Goal: Check status: Check status

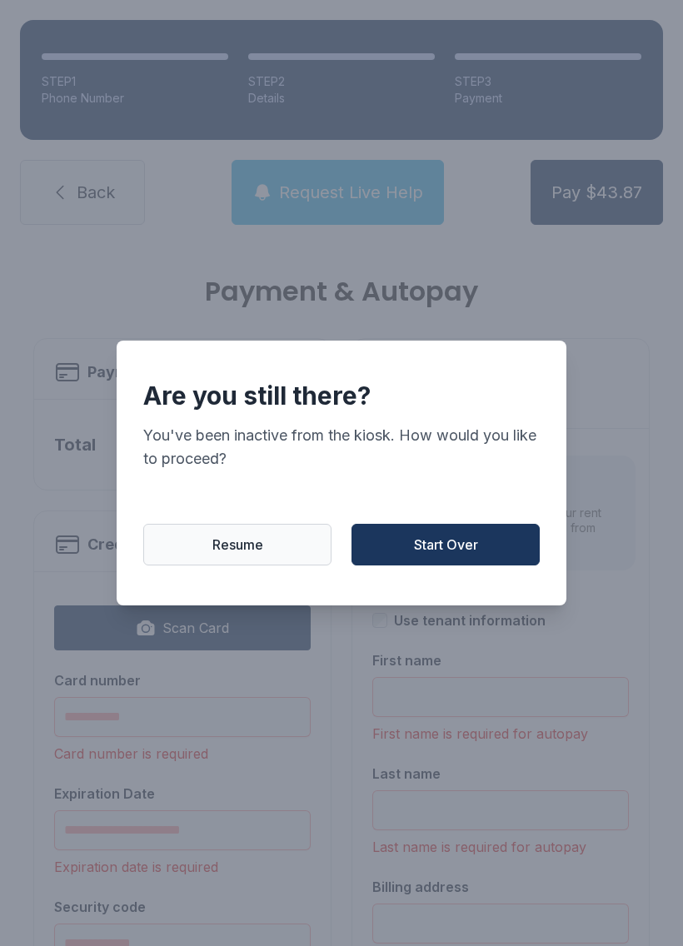
scroll to position [37, 0]
click at [449, 549] on span "Start Over" at bounding box center [446, 545] width 64 height 20
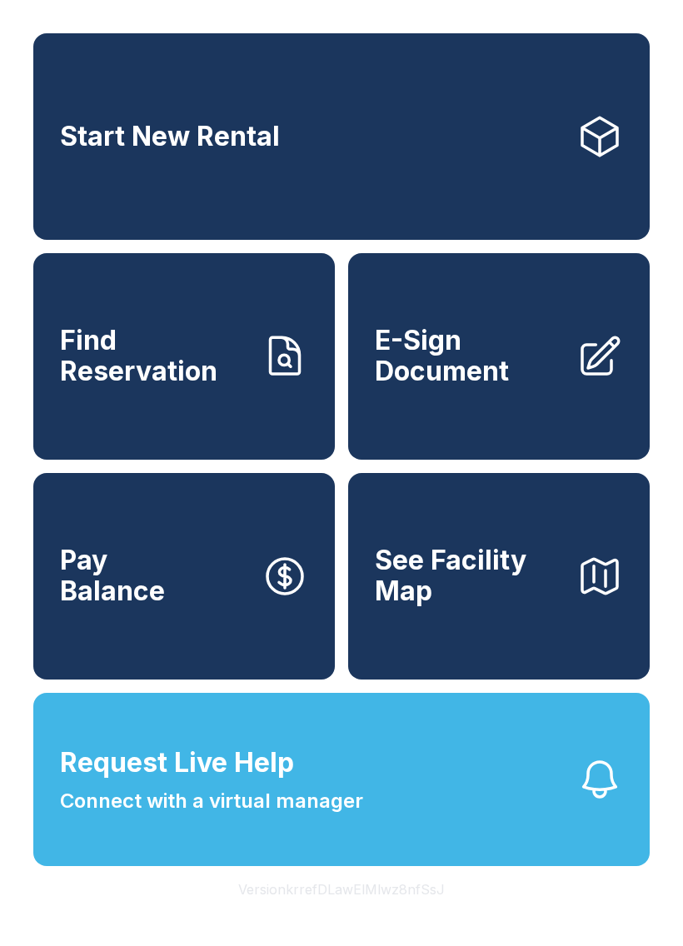
scroll to position [37, 0]
click at [169, 337] on span "Find Reservation" at bounding box center [154, 356] width 188 height 61
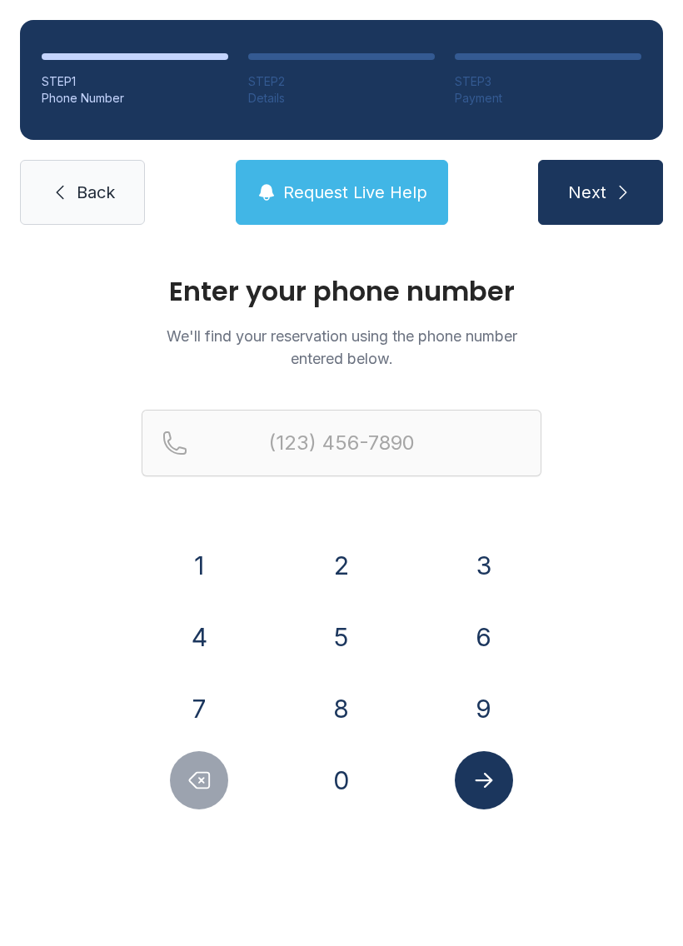
click at [191, 699] on button "7" at bounding box center [199, 708] width 58 height 58
click at [207, 561] on button "1" at bounding box center [199, 565] width 58 height 58
click at [487, 632] on button "6" at bounding box center [484, 637] width 58 height 58
click at [482, 712] on button "9" at bounding box center [484, 708] width 58 height 58
click at [331, 775] on button "0" at bounding box center [341, 780] width 58 height 58
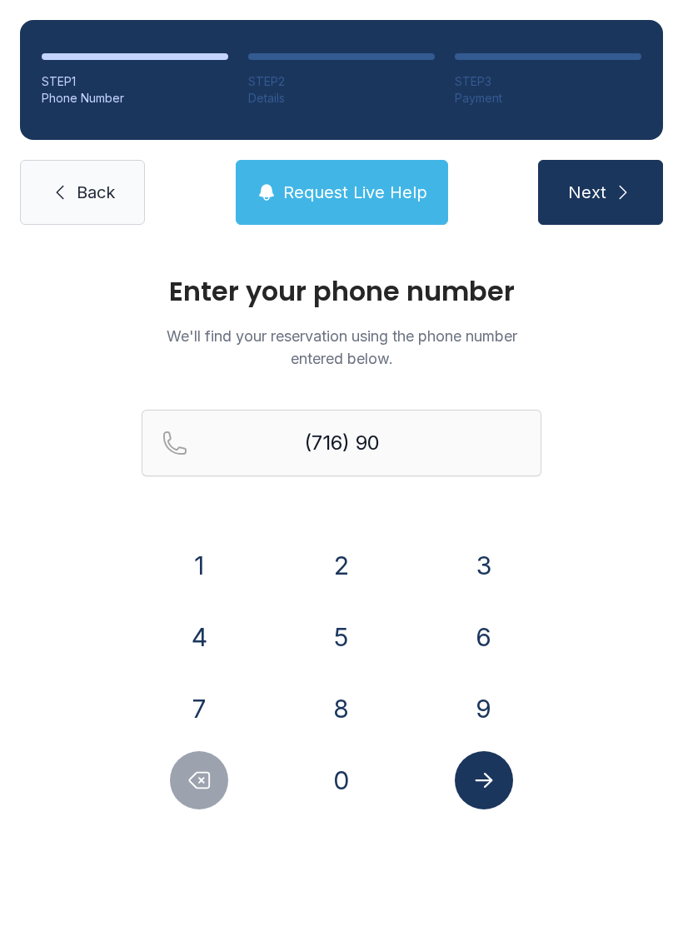
click at [484, 557] on button "3" at bounding box center [484, 565] width 58 height 58
click at [188, 545] on button "1" at bounding box center [199, 565] width 58 height 58
click at [194, 639] on button "4" at bounding box center [199, 637] width 58 height 58
click at [187, 702] on button "7" at bounding box center [199, 708] width 58 height 58
click at [490, 631] on button "6" at bounding box center [484, 637] width 58 height 58
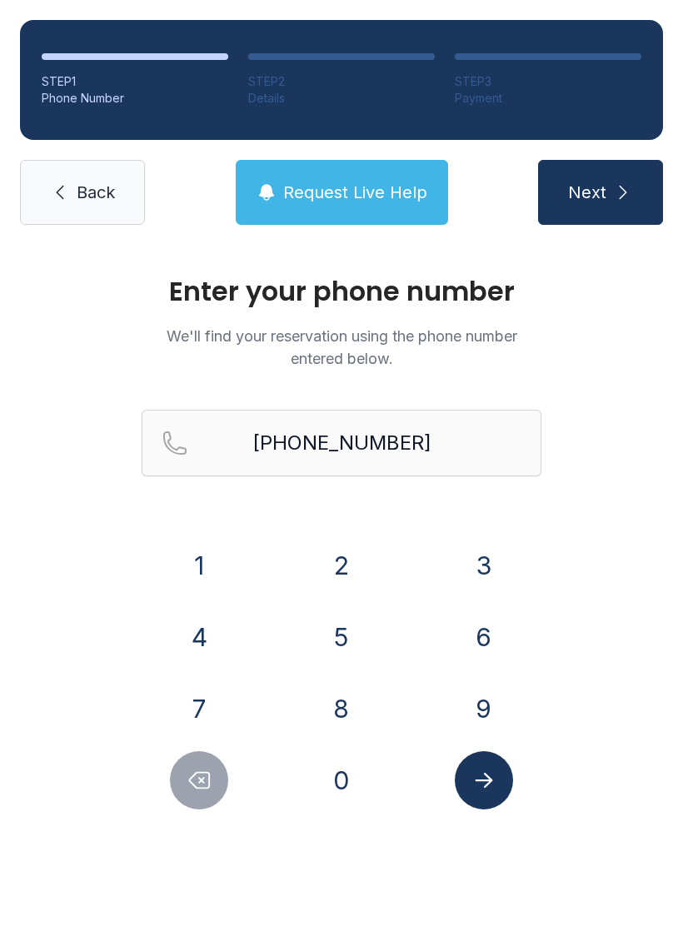
click at [480, 780] on icon "Submit lookup form" at bounding box center [483, 780] width 17 height 15
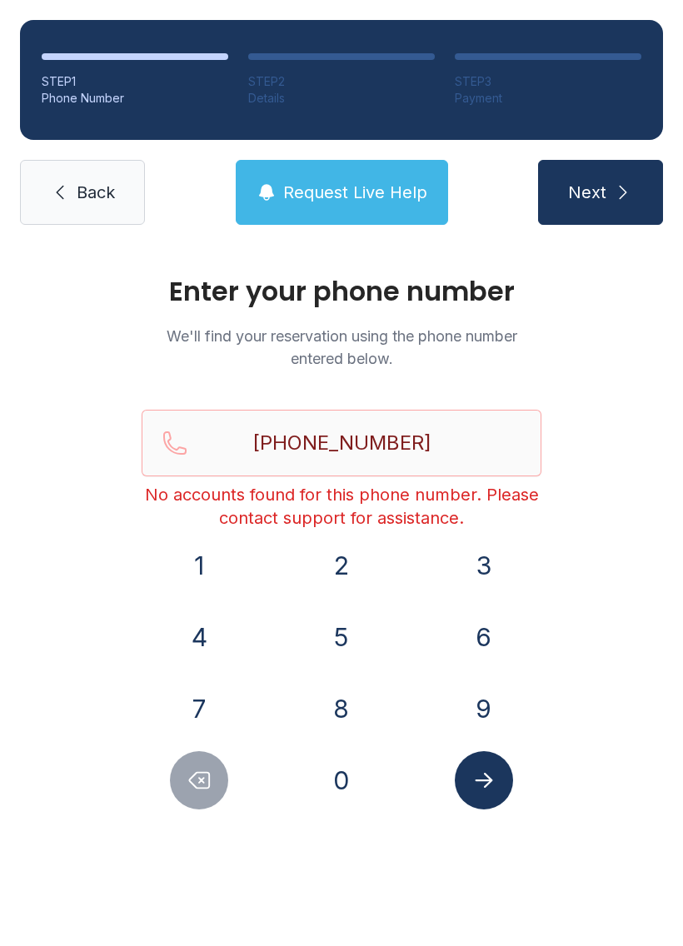
click at [206, 777] on icon "Delete number" at bounding box center [198, 780] width 25 height 25
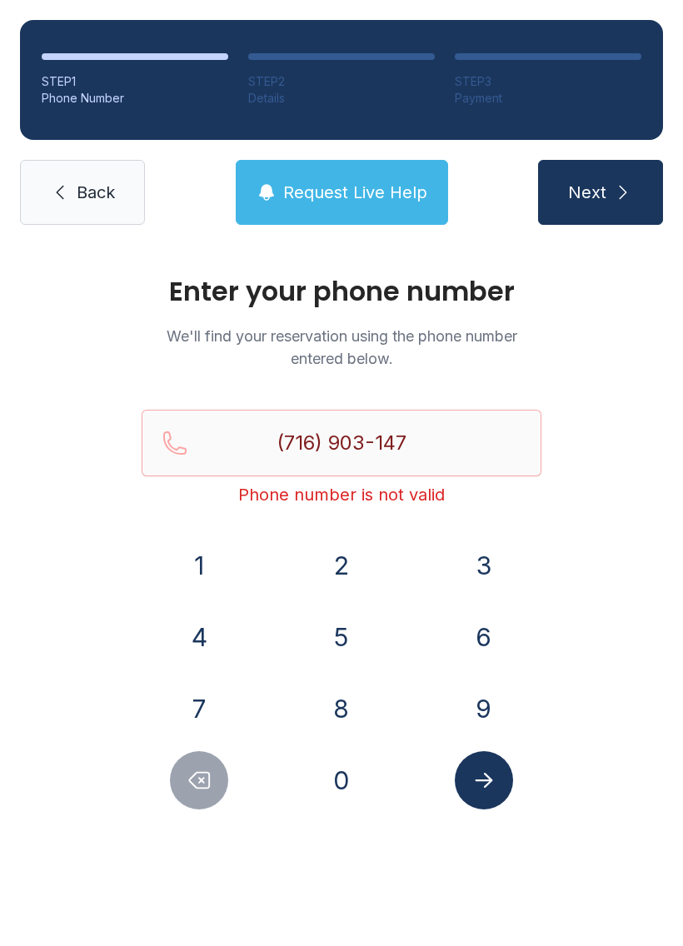
click at [205, 777] on icon "Delete number" at bounding box center [198, 780] width 25 height 25
click at [196, 779] on icon "Delete number" at bounding box center [198, 780] width 25 height 25
click at [195, 779] on icon "Delete number" at bounding box center [198, 780] width 25 height 25
click at [191, 777] on icon "Delete number" at bounding box center [198, 780] width 25 height 25
click at [190, 776] on icon "Delete number" at bounding box center [198, 780] width 25 height 25
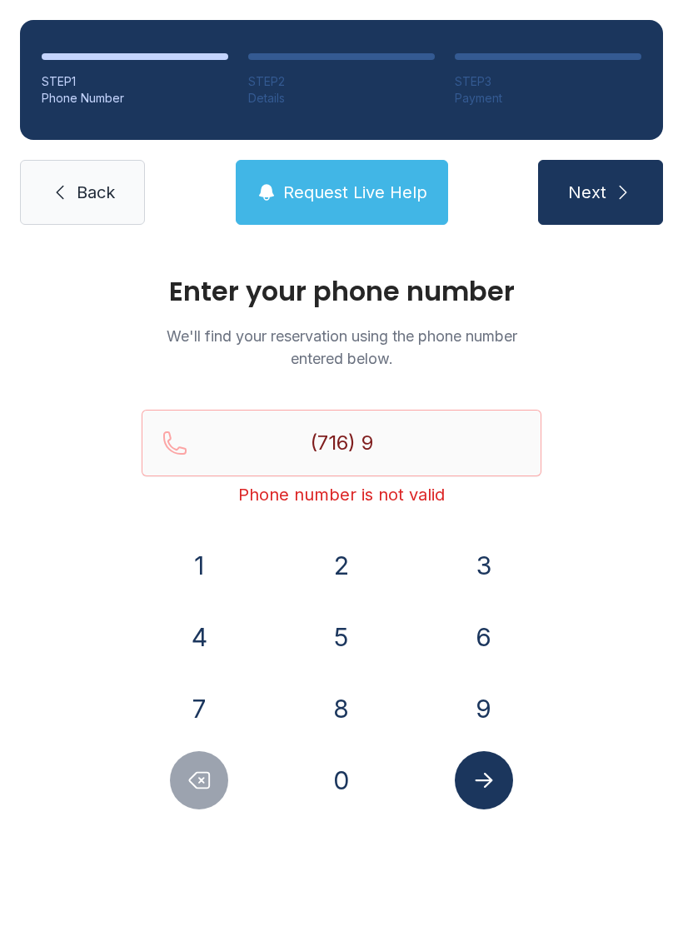
click at [190, 769] on icon "Delete number" at bounding box center [198, 780] width 25 height 25
click at [190, 768] on icon "Delete number" at bounding box center [198, 780] width 25 height 25
click at [480, 640] on button "6" at bounding box center [484, 637] width 58 height 58
click at [343, 698] on button "8" at bounding box center [341, 708] width 58 height 58
click at [479, 549] on button "3" at bounding box center [484, 565] width 58 height 58
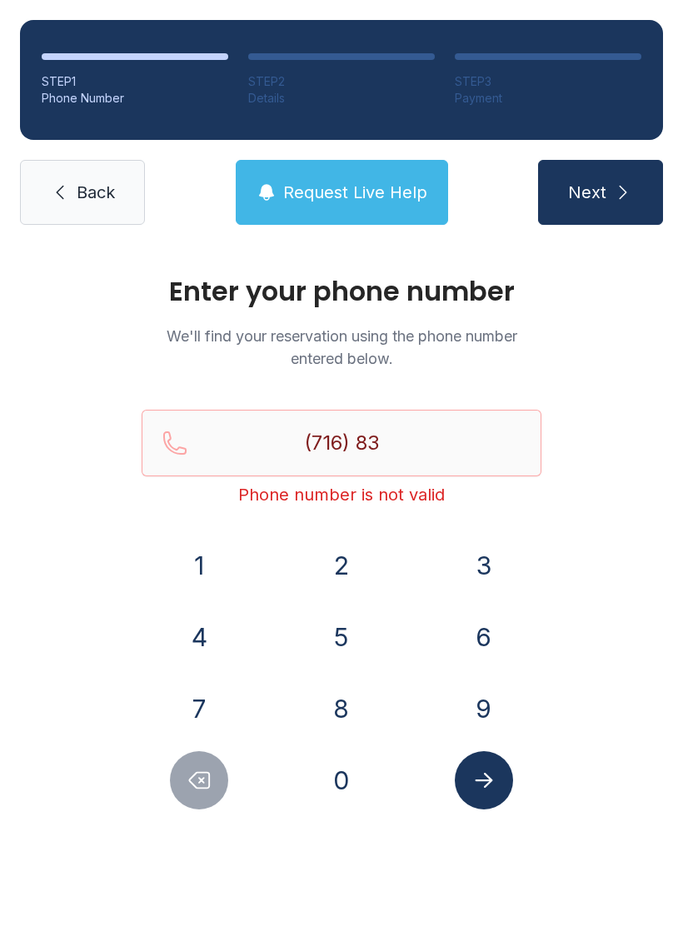
click at [493, 634] on button "6" at bounding box center [484, 637] width 58 height 58
click at [352, 782] on button "0" at bounding box center [341, 780] width 58 height 58
click at [199, 629] on button "4" at bounding box center [199, 637] width 58 height 58
click at [492, 579] on button "3" at bounding box center [484, 565] width 58 height 58
click at [336, 564] on button "2" at bounding box center [341, 565] width 58 height 58
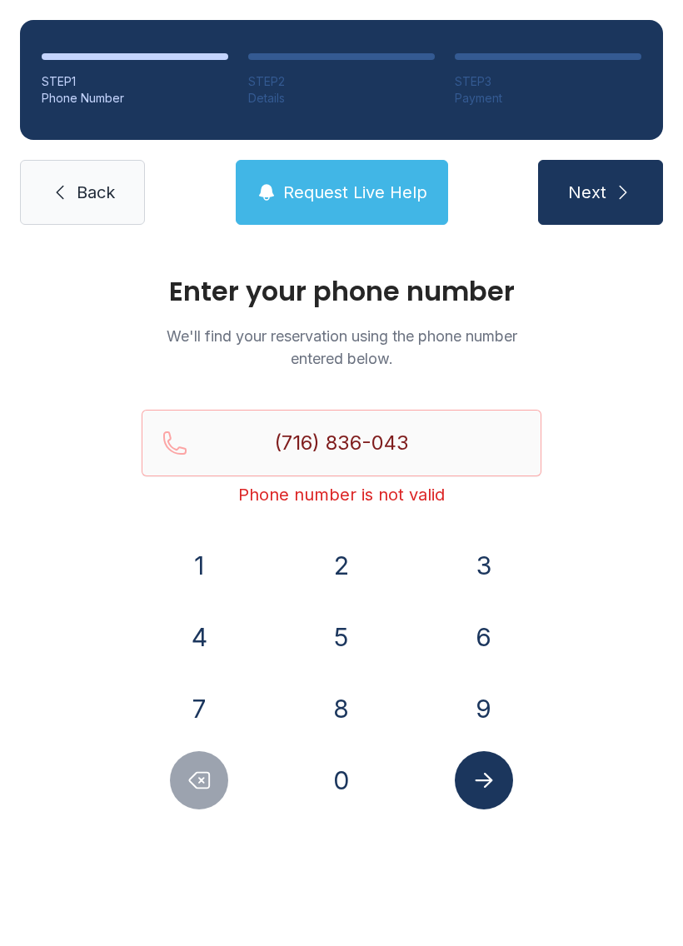
type input "[PHONE_NUMBER]"
click at [478, 775] on icon "Submit lookup form" at bounding box center [483, 780] width 25 height 25
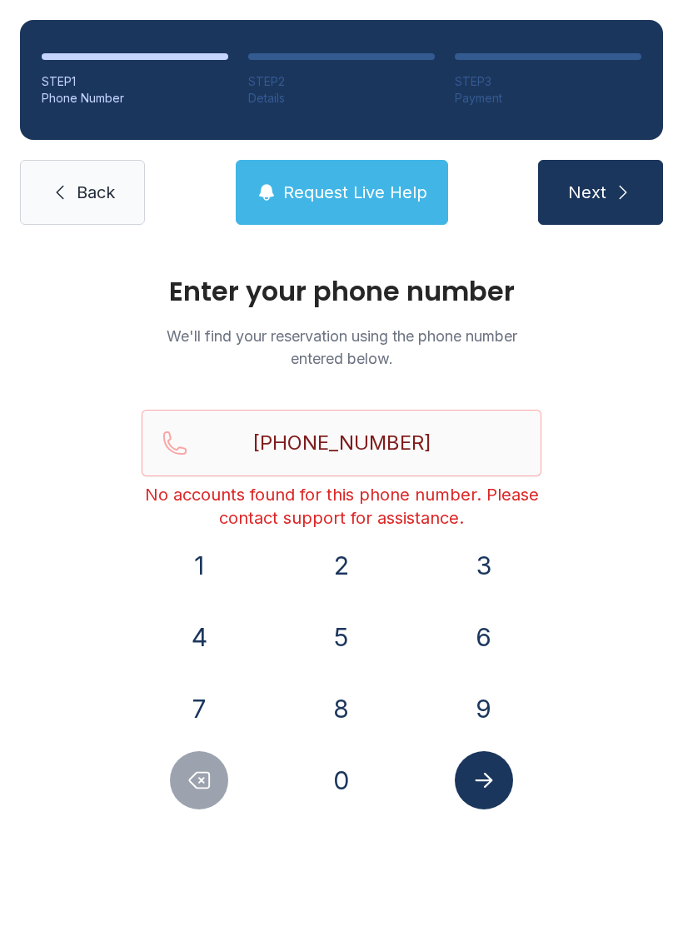
click at [90, 206] on link "Back" at bounding box center [82, 192] width 125 height 65
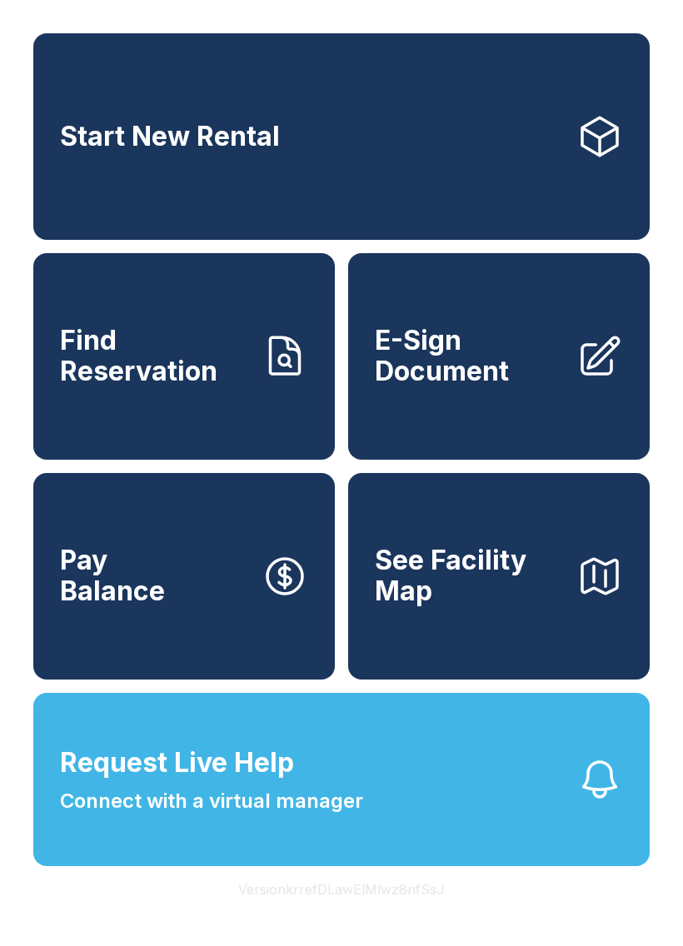
click at [143, 386] on span "Find Reservation" at bounding box center [154, 356] width 188 height 61
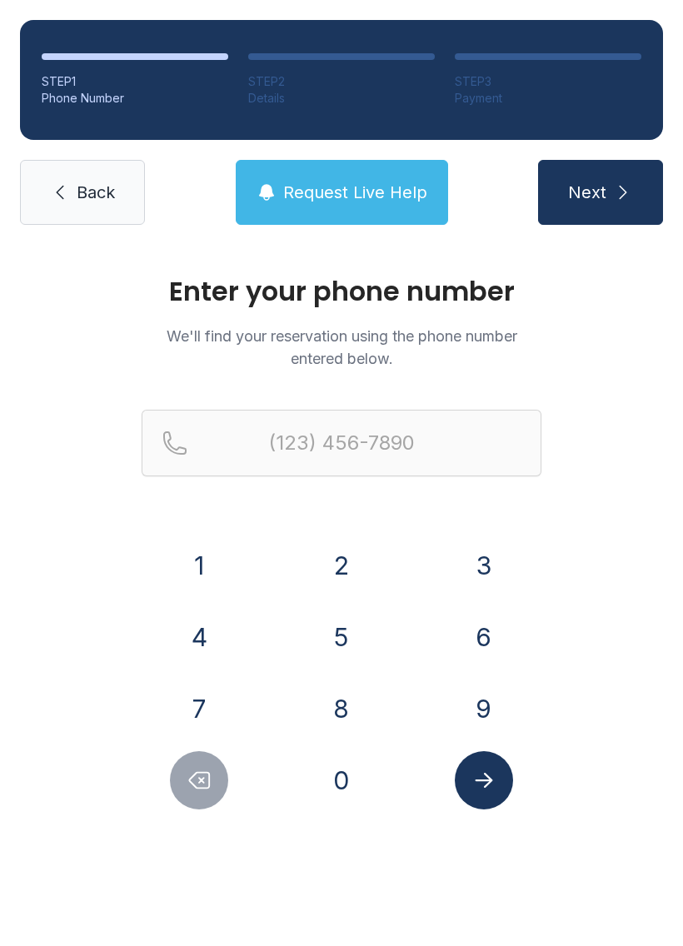
click at [209, 694] on button "7" at bounding box center [199, 708] width 58 height 58
click at [191, 569] on button "1" at bounding box center [199, 565] width 58 height 58
click at [480, 659] on button "6" at bounding box center [484, 637] width 58 height 58
click at [482, 558] on button "3" at bounding box center [484, 565] width 58 height 58
click at [349, 645] on button "5" at bounding box center [341, 637] width 58 height 58
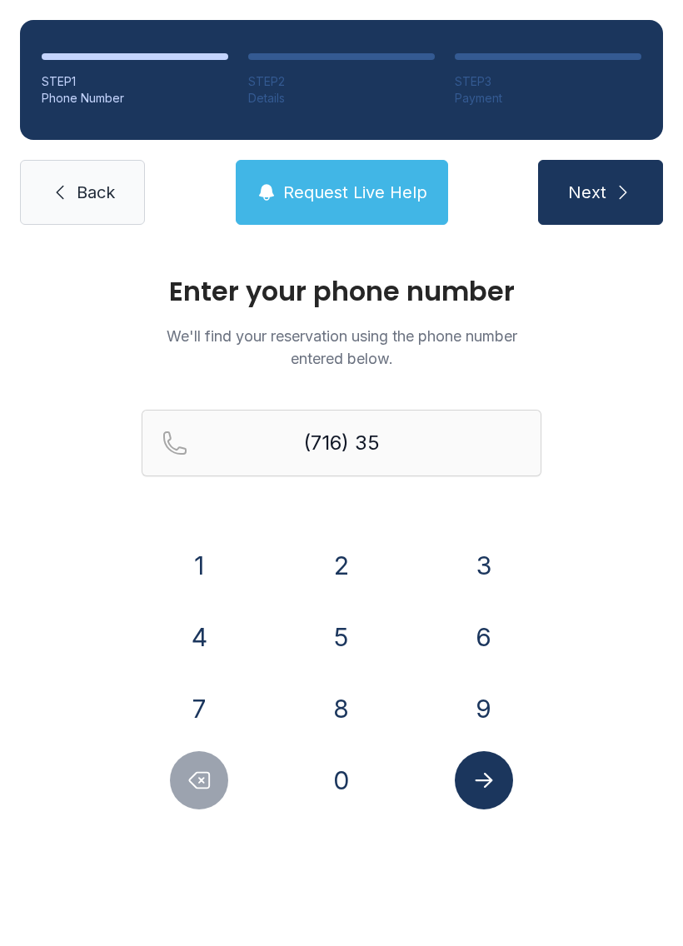
click at [470, 564] on button "3" at bounding box center [484, 565] width 58 height 58
click at [202, 584] on button "1" at bounding box center [199, 565] width 58 height 58
click at [328, 557] on button "2" at bounding box center [341, 565] width 58 height 58
click at [208, 714] on button "7" at bounding box center [199, 708] width 58 height 58
click at [500, 703] on button "9" at bounding box center [484, 708] width 58 height 58
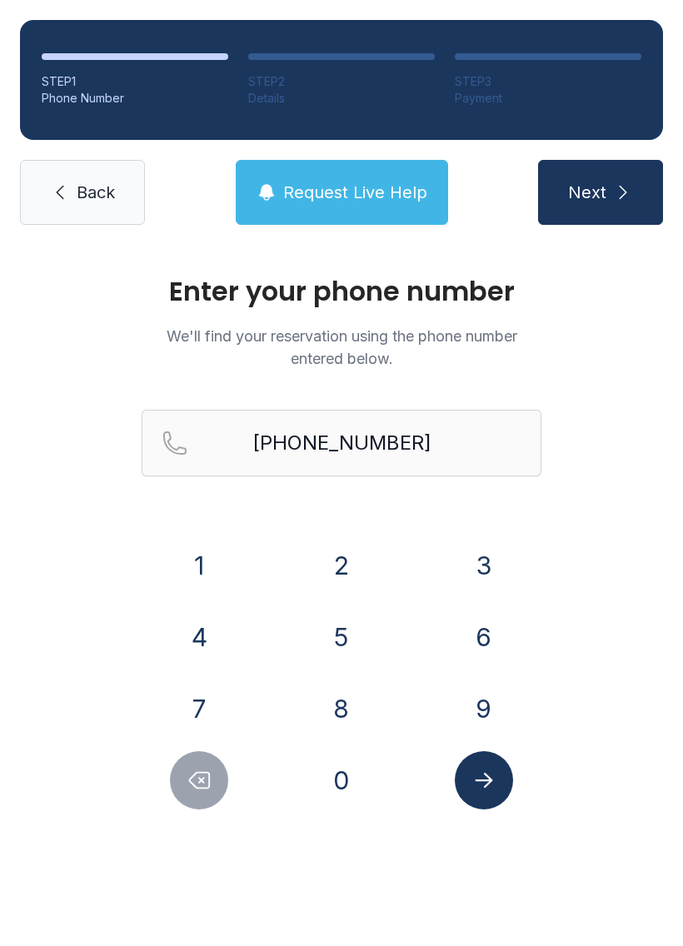
click at [478, 773] on icon "Submit lookup form" at bounding box center [483, 780] width 25 height 25
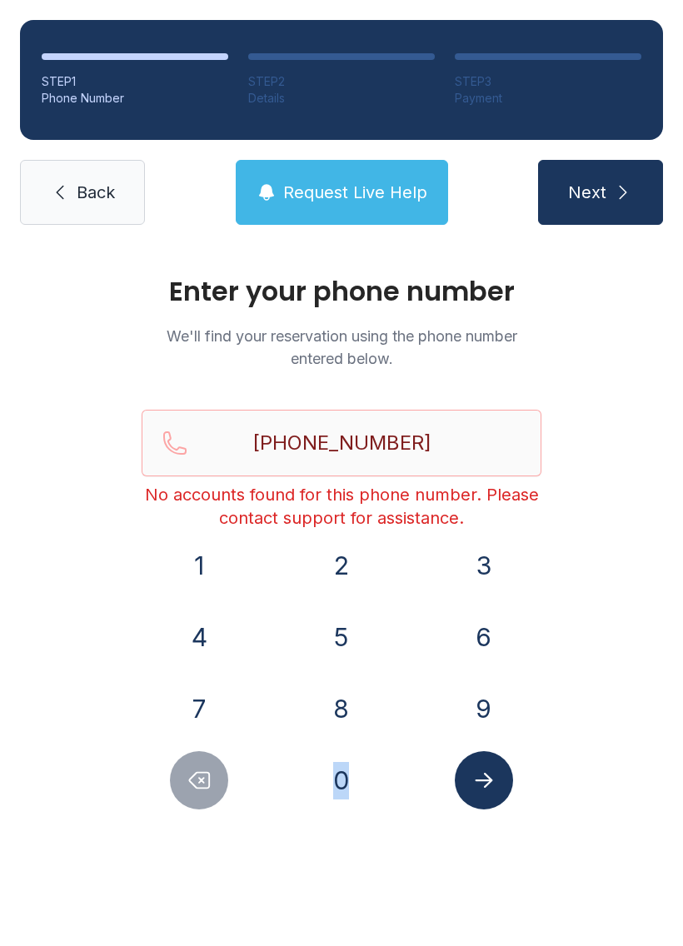
click at [181, 788] on button "Delete number" at bounding box center [199, 780] width 58 height 58
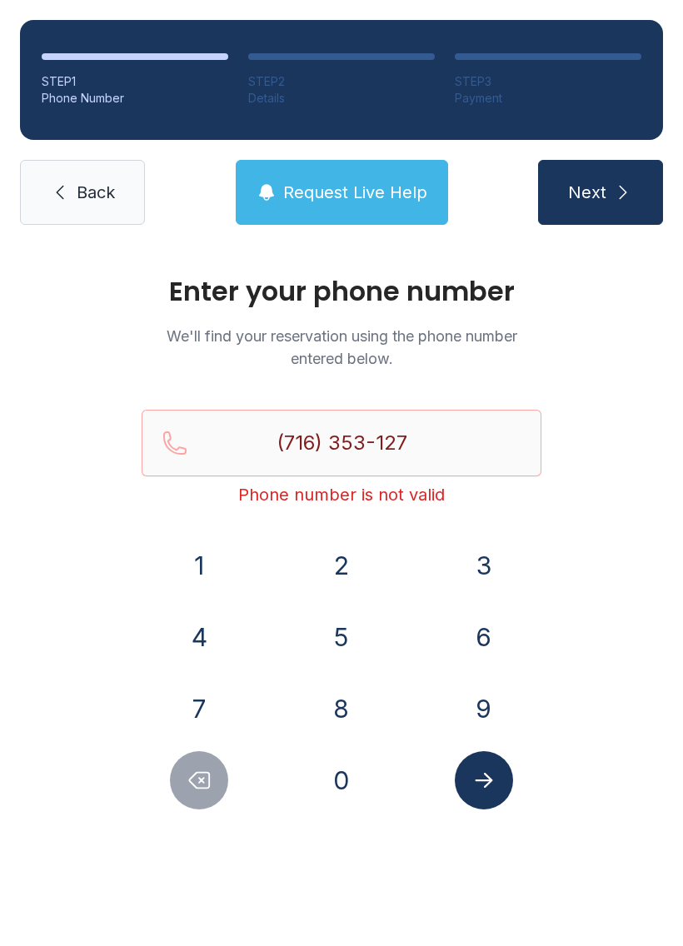
click at [180, 788] on button "Delete number" at bounding box center [199, 780] width 58 height 58
click at [185, 814] on div "Enter your phone number We'll find your reservation using the phone number ente…" at bounding box center [341, 560] width 683 height 631
click at [183, 843] on div "Enter your phone number We'll find your reservation using the phone number ente…" at bounding box center [341, 560] width 683 height 631
click at [202, 788] on icon "Delete number" at bounding box center [200, 781] width 20 height 16
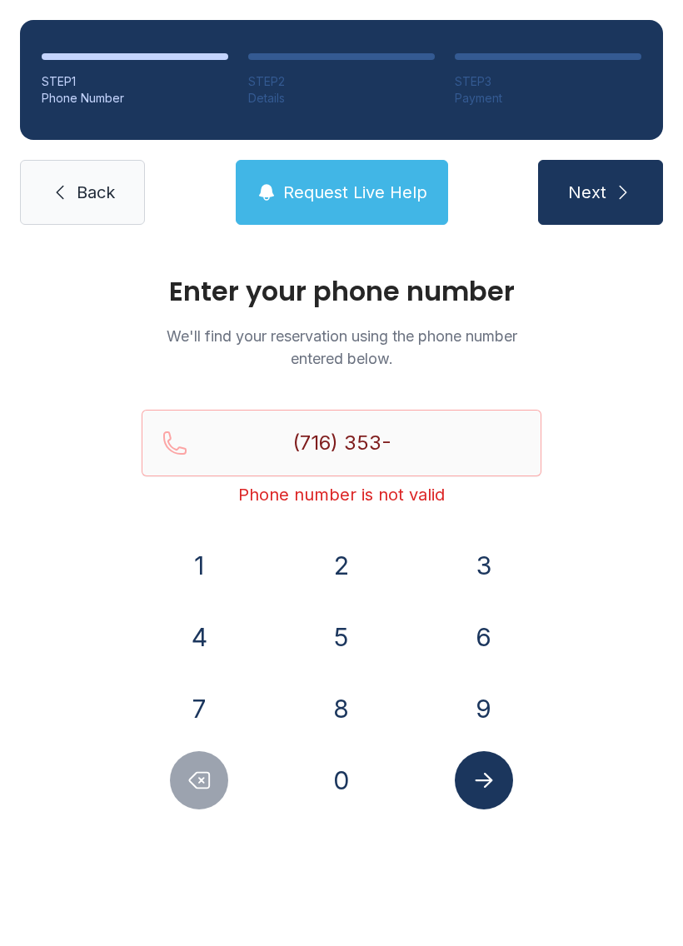
click at [197, 763] on button "Delete number" at bounding box center [199, 780] width 58 height 58
click at [196, 763] on button "Delete number" at bounding box center [199, 780] width 58 height 58
click at [191, 774] on icon "Delete number" at bounding box center [198, 780] width 25 height 25
click at [190, 773] on icon "Delete number" at bounding box center [198, 780] width 25 height 25
click at [195, 782] on icon "Delete number" at bounding box center [198, 780] width 25 height 25
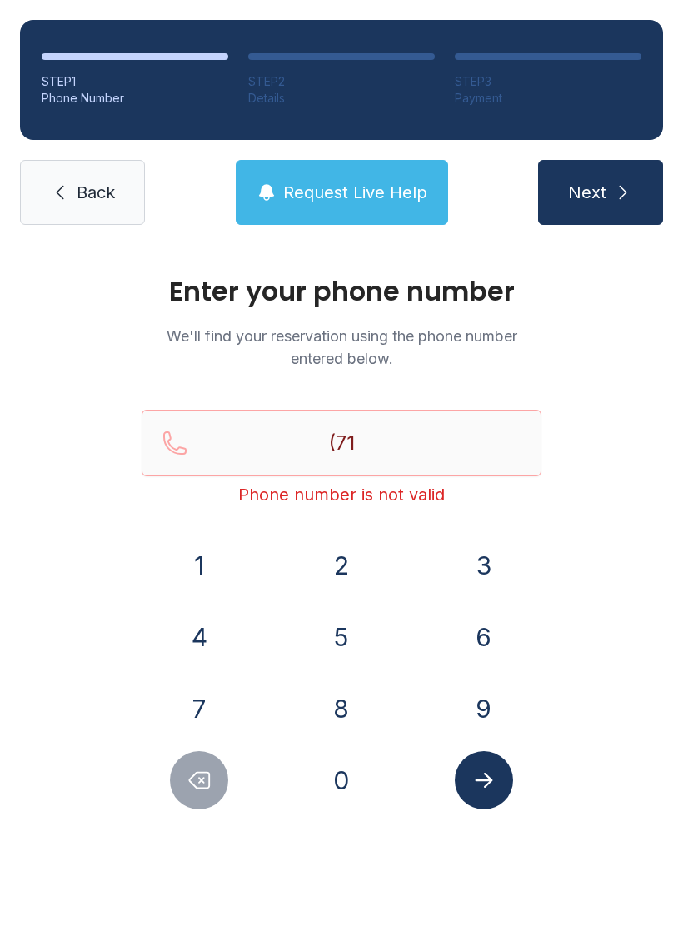
type input "(7"
click at [194, 782] on icon "Delete number" at bounding box center [198, 780] width 25 height 25
click at [192, 783] on icon "Delete number" at bounding box center [200, 781] width 20 height 16
click at [191, 783] on icon "Delete number" at bounding box center [200, 781] width 20 height 16
click at [188, 764] on button "Delete number" at bounding box center [199, 780] width 58 height 58
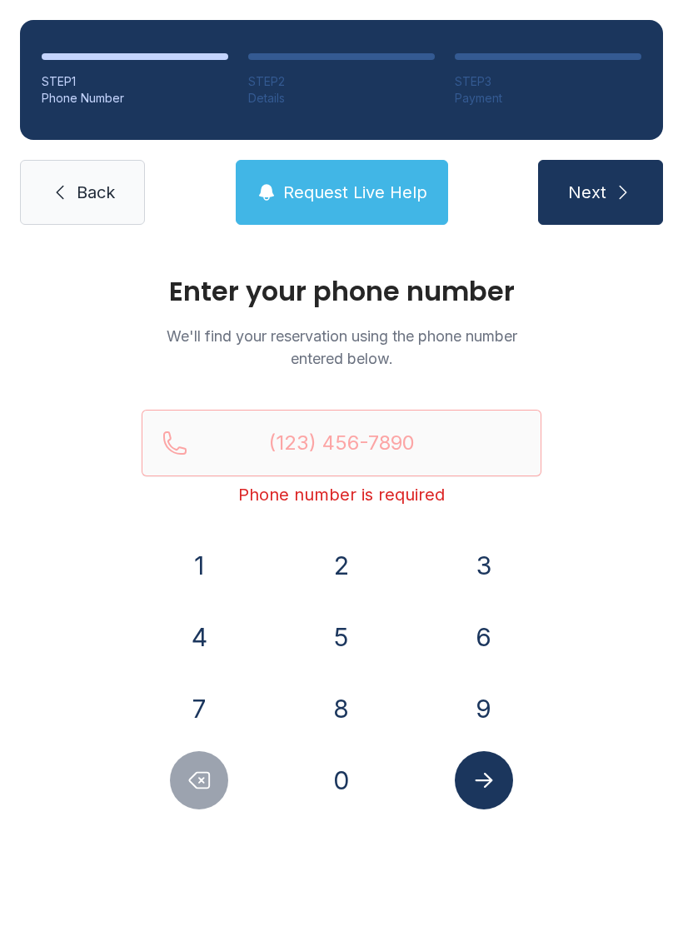
click at [68, 214] on link "Back" at bounding box center [82, 192] width 125 height 65
